Goal: Find specific page/section: Find specific page/section

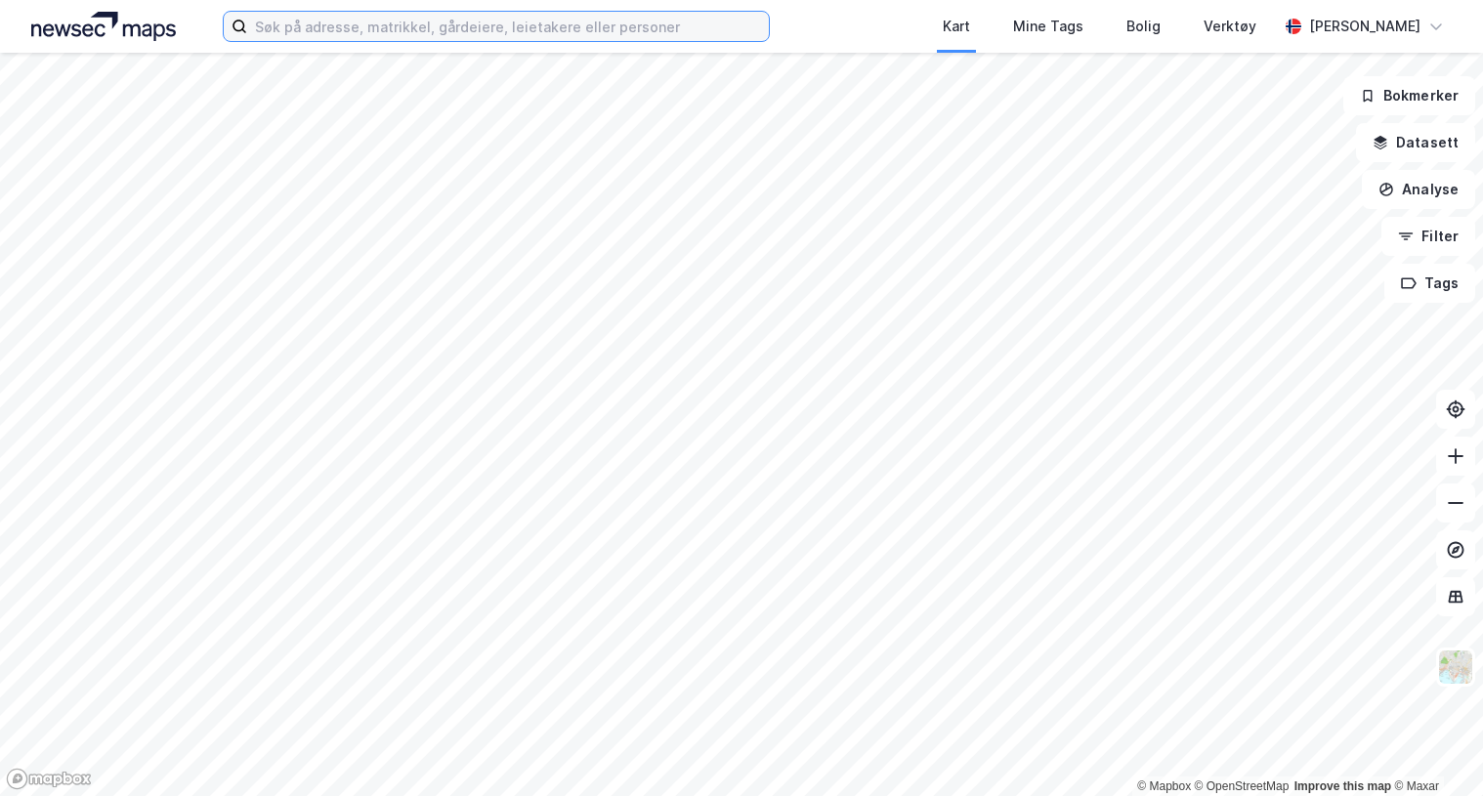
click at [607, 26] on input at bounding box center [508, 26] width 522 height 29
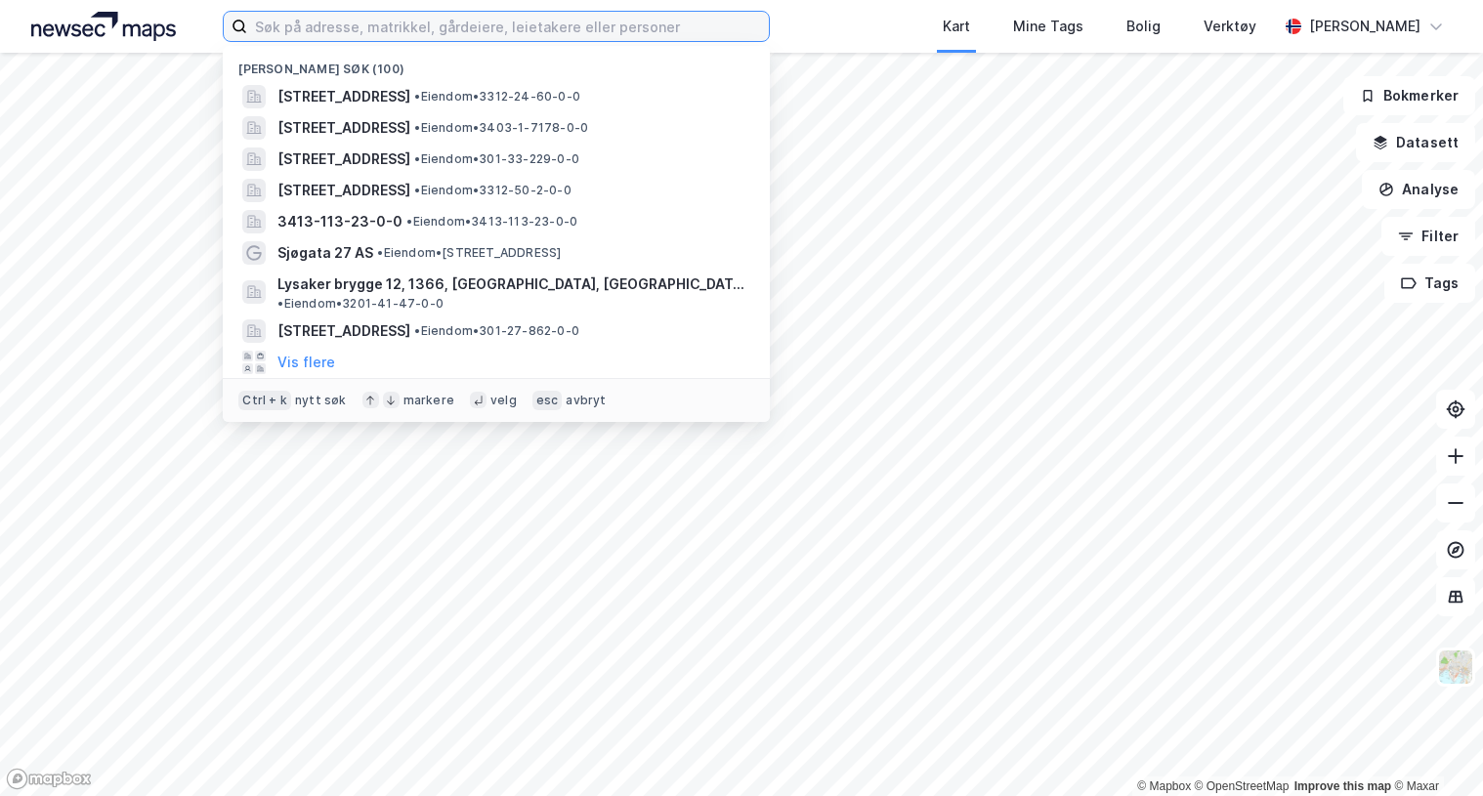
click at [482, 18] on input at bounding box center [508, 26] width 522 height 29
click at [484, 22] on input at bounding box center [508, 26] width 522 height 29
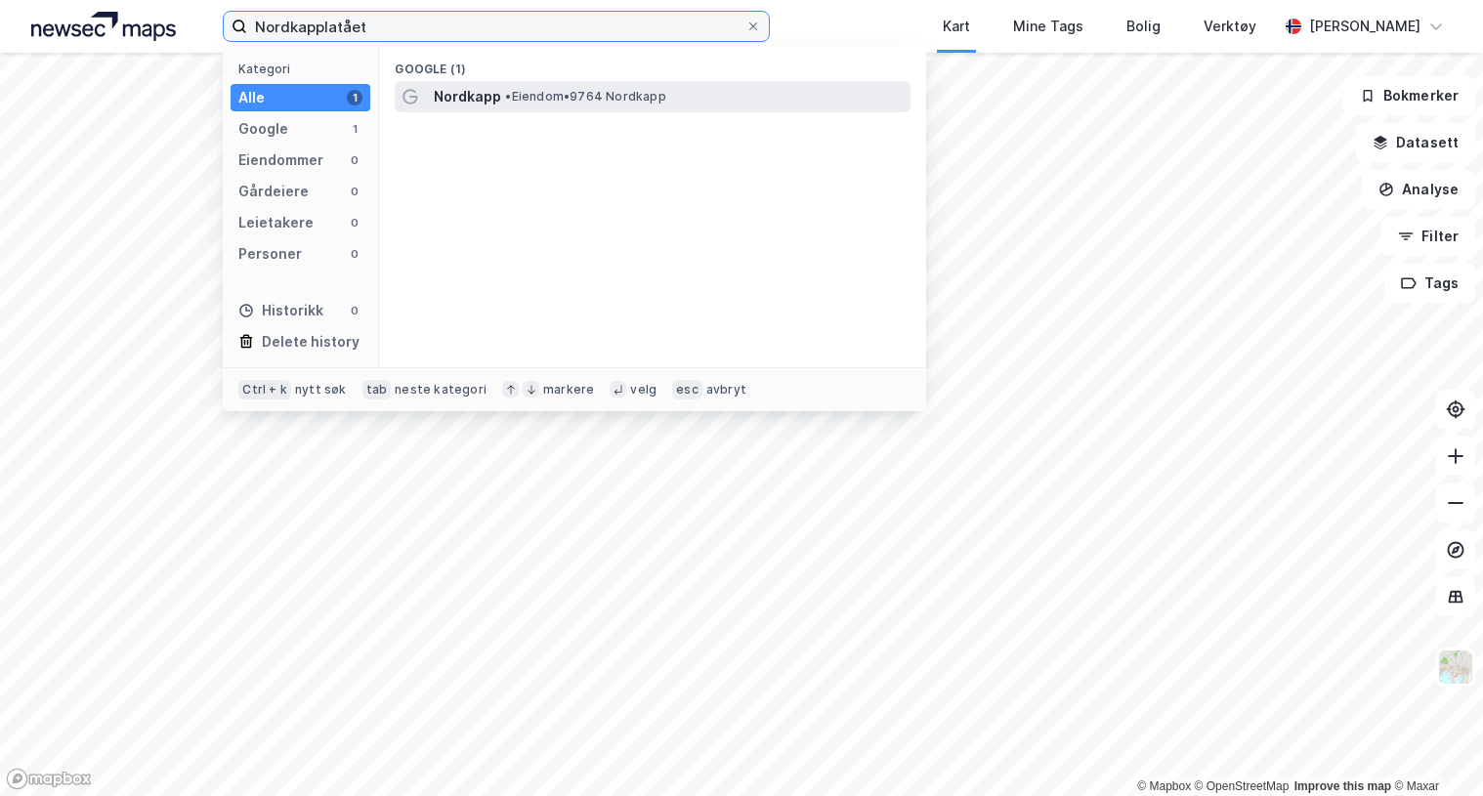
type input "Nordkapplatået"
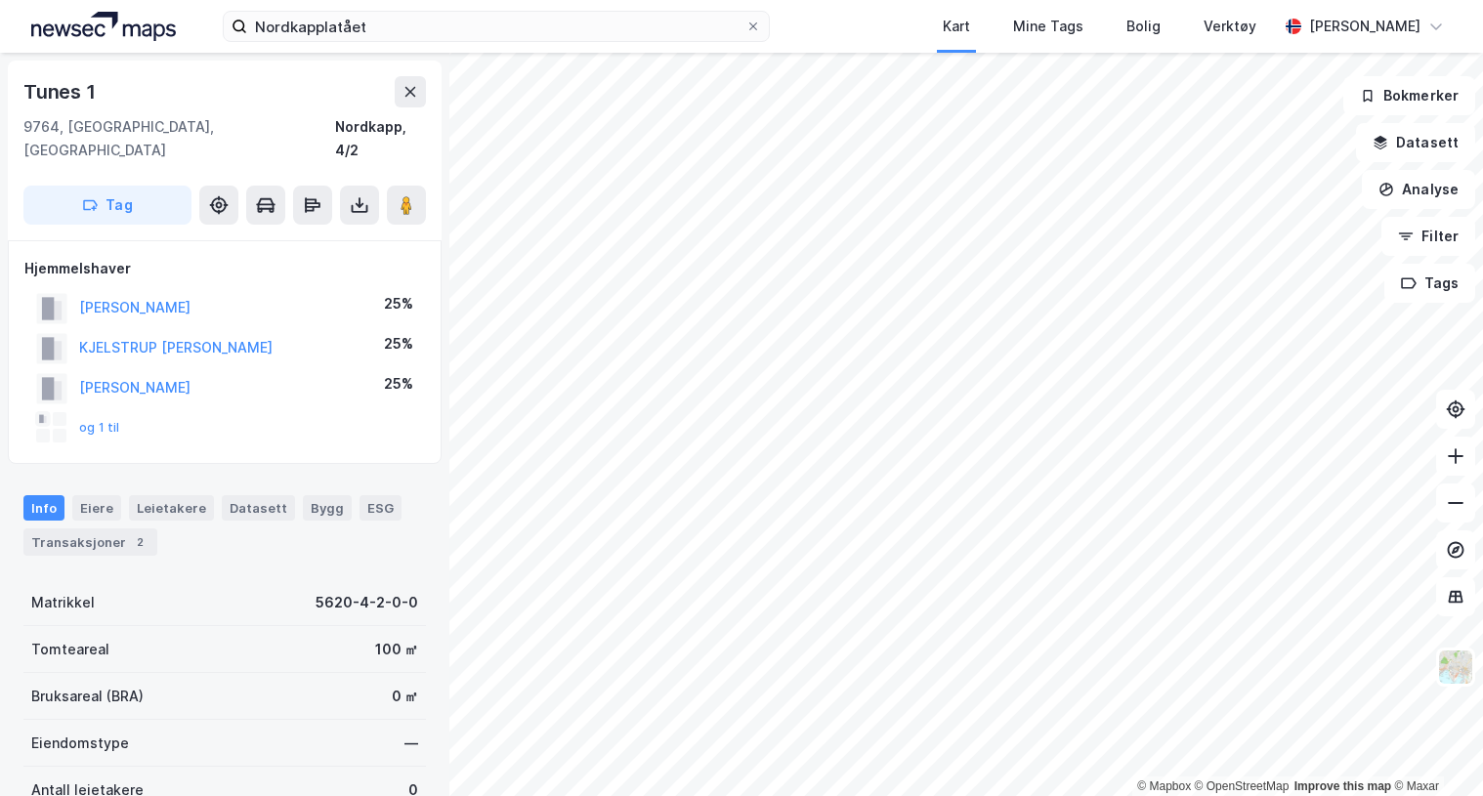
click at [831, 31] on div "Nordkapplatået Kart Mine Tags Bolig Verktøy [PERSON_NAME]" at bounding box center [741, 26] width 1483 height 53
